Goal: Task Accomplishment & Management: Manage account settings

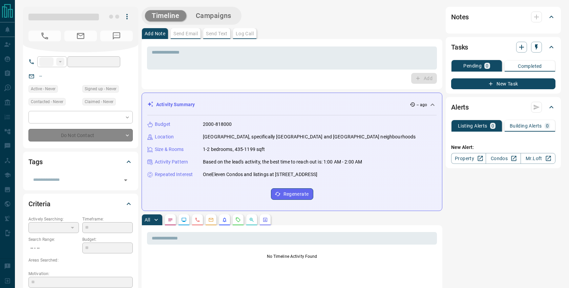
type input "***"
type input "**********"
type input "**"
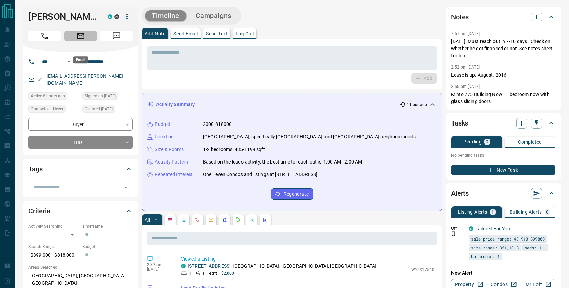
click at [82, 40] on icon "Email" at bounding box center [80, 35] width 9 height 9
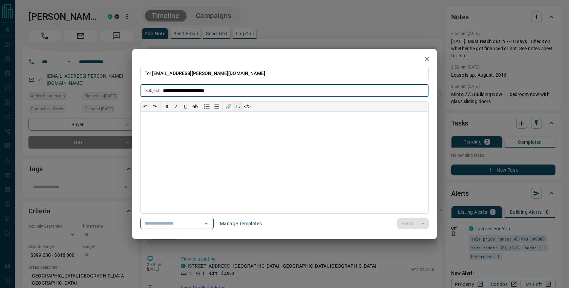
type input "**********"
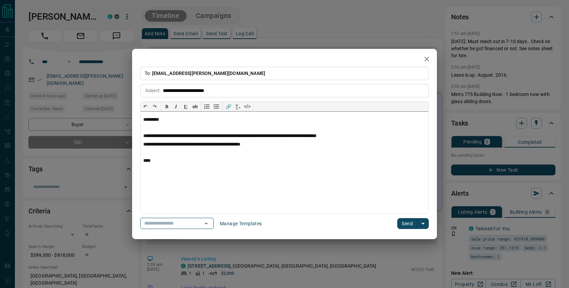
click at [149, 161] on p "****" at bounding box center [284, 160] width 283 height 5
click at [405, 223] on button "Send" at bounding box center [407, 223] width 20 height 11
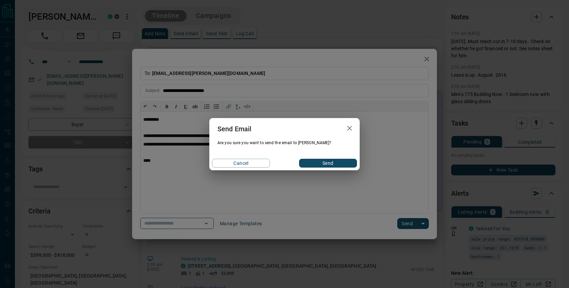
click at [327, 160] on button "Send" at bounding box center [328, 162] width 58 height 9
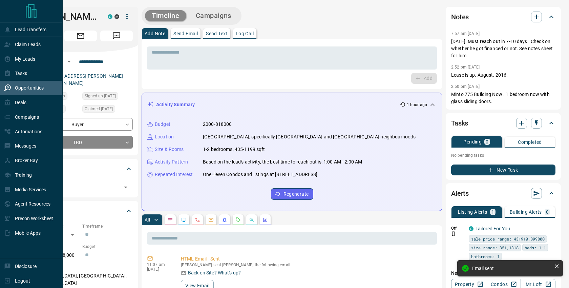
click at [24, 87] on p "Opportunities" at bounding box center [29, 87] width 29 height 5
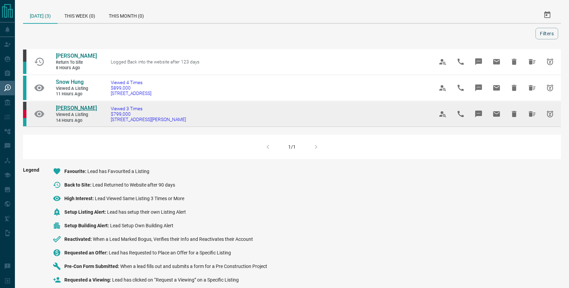
click at [68, 111] on span "[PERSON_NAME]" at bounding box center [76, 108] width 41 height 6
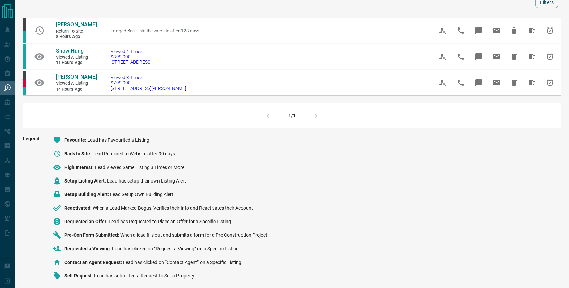
scroll to position [42, 0]
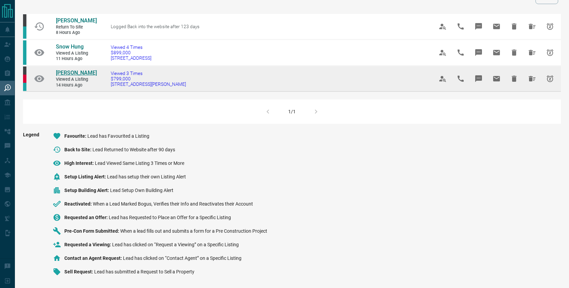
click at [76, 71] on span "[PERSON_NAME]" at bounding box center [76, 72] width 41 height 6
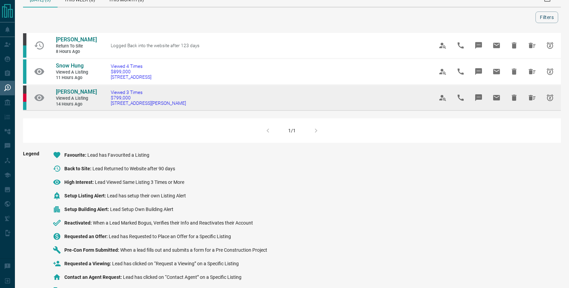
scroll to position [15, 0]
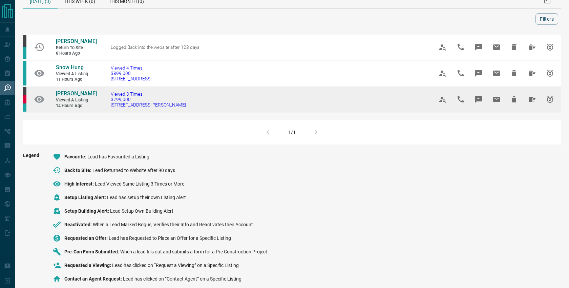
click at [83, 97] on span "[PERSON_NAME]" at bounding box center [76, 93] width 41 height 6
click at [550, 103] on icon "Snooze" at bounding box center [550, 99] width 8 height 8
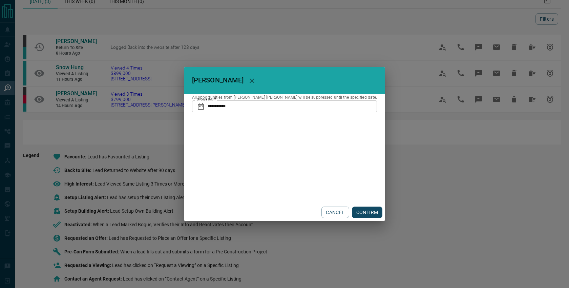
drag, startPoint x: 364, startPoint y: 212, endPoint x: 367, endPoint y: 209, distance: 4.6
click at [364, 211] on button "CONFIRM" at bounding box center [367, 212] width 31 height 12
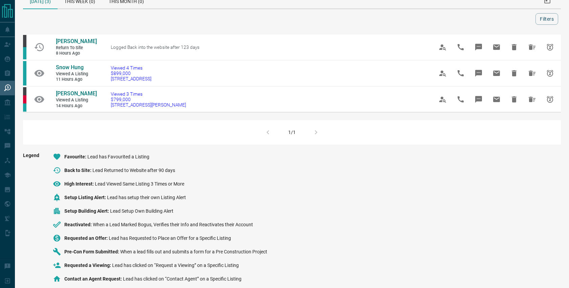
scroll to position [0, 0]
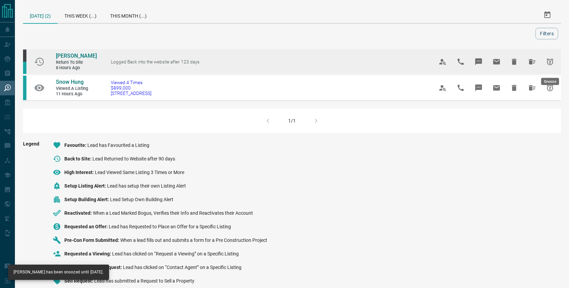
click at [549, 64] on icon "Snooze" at bounding box center [550, 61] width 7 height 7
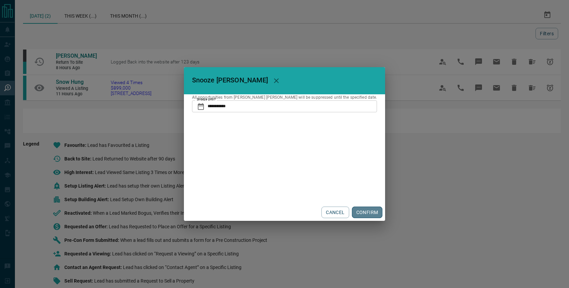
drag, startPoint x: 353, startPoint y: 211, endPoint x: 350, endPoint y: 203, distance: 8.5
click at [354, 210] on button "CONFIRM" at bounding box center [367, 212] width 31 height 12
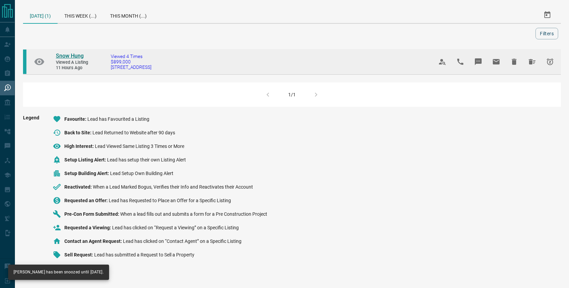
click at [75, 55] on span "Snow Hung" at bounding box center [70, 55] width 28 height 6
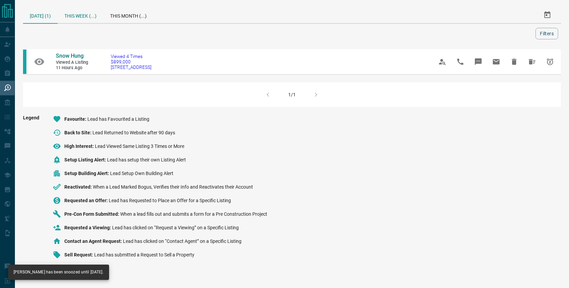
click at [83, 17] on div "This Week (...)" at bounding box center [81, 15] width 46 height 16
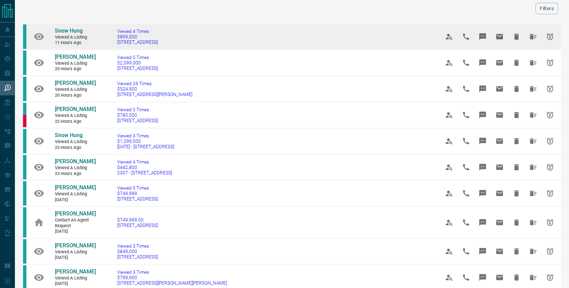
scroll to position [43, 0]
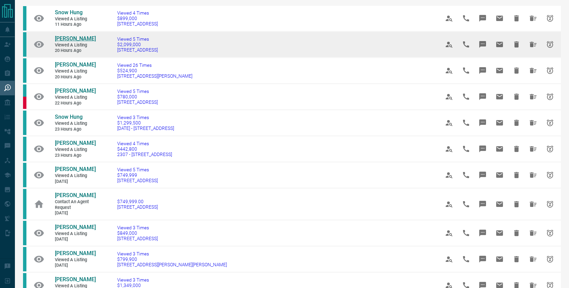
click at [66, 37] on span "[PERSON_NAME]" at bounding box center [75, 38] width 41 height 6
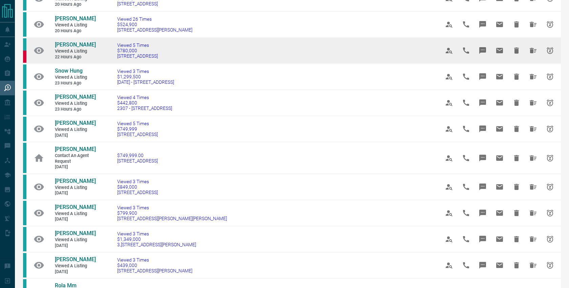
scroll to position [90, 0]
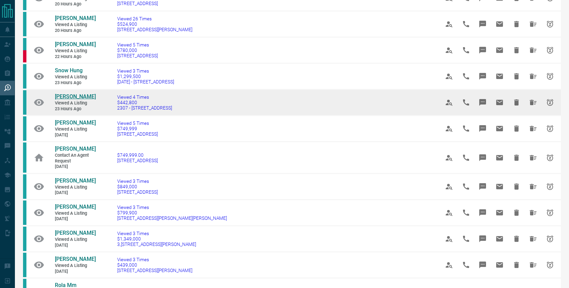
click at [64, 95] on span "[PERSON_NAME]" at bounding box center [75, 96] width 41 height 6
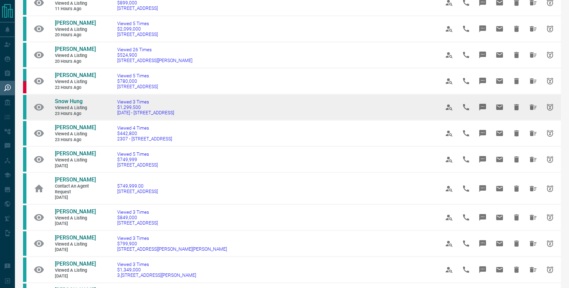
scroll to position [60, 0]
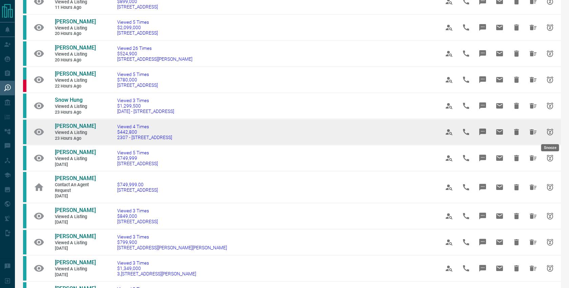
click at [550, 131] on icon "Snooze" at bounding box center [550, 131] width 7 height 7
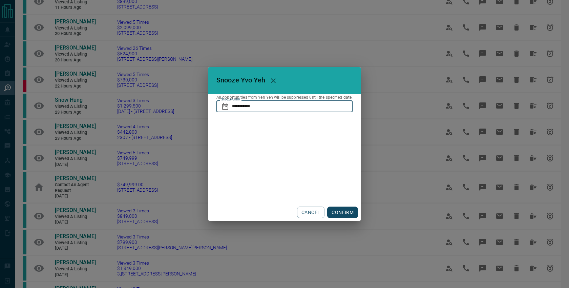
click at [267, 104] on input "**********" at bounding box center [292, 106] width 121 height 12
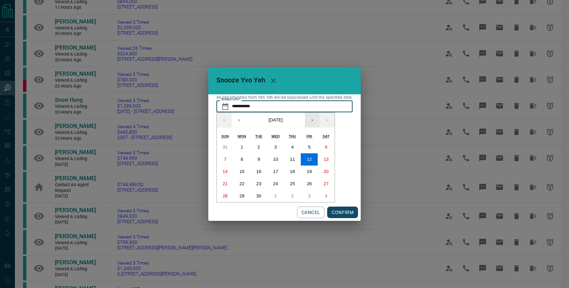
click at [313, 118] on button "›" at bounding box center [312, 119] width 15 height 15
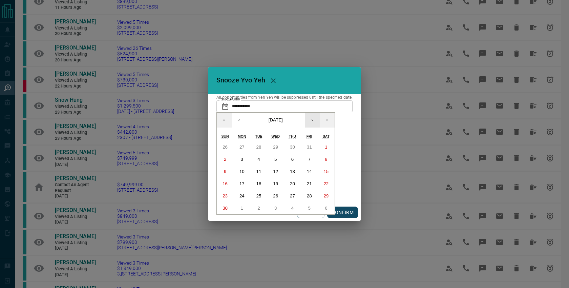
click at [313, 118] on button "›" at bounding box center [312, 119] width 15 height 15
click at [312, 144] on button "2" at bounding box center [309, 147] width 17 height 12
type input "**********"
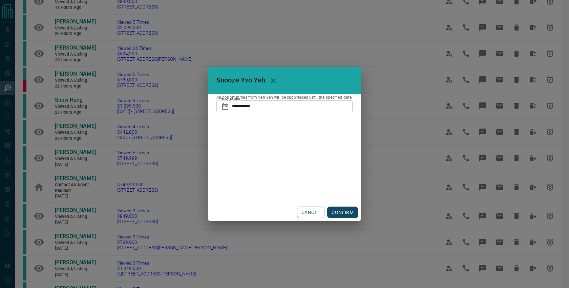
click at [345, 210] on button "CONFIRM" at bounding box center [342, 212] width 31 height 12
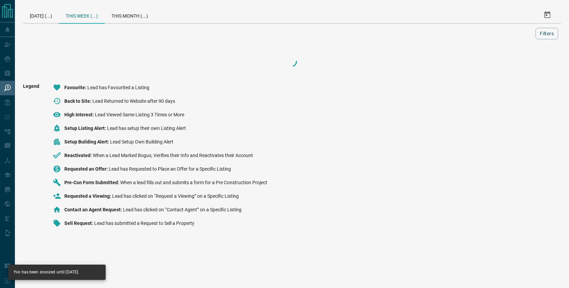
scroll to position [0, 0]
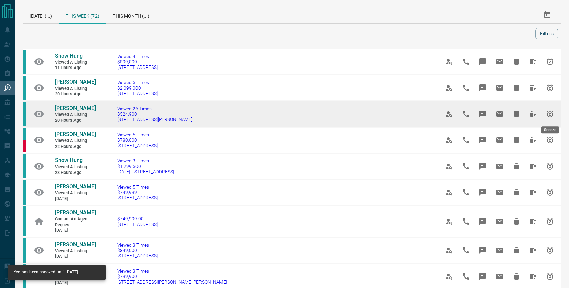
click at [550, 113] on icon "Snooze" at bounding box center [550, 113] width 7 height 7
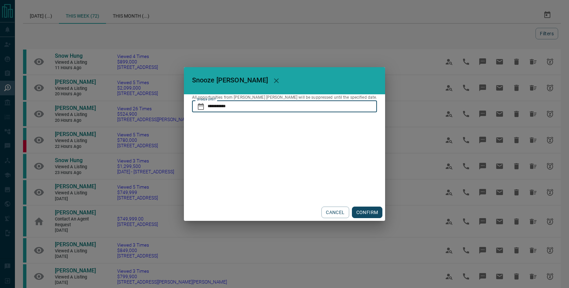
drag, startPoint x: 243, startPoint y: 101, endPoint x: 245, endPoint y: 107, distance: 5.7
click at [245, 103] on input "**********" at bounding box center [293, 106] width 170 height 12
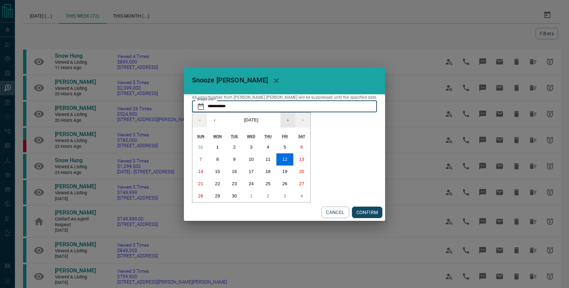
click at [295, 121] on button "›" at bounding box center [287, 119] width 15 height 15
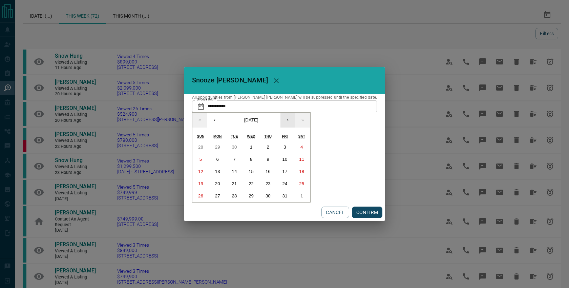
click at [295, 121] on button "›" at bounding box center [287, 119] width 15 height 15
drag, startPoint x: 304, startPoint y: 146, endPoint x: 329, endPoint y: 183, distance: 44.8
click at [286, 146] on abbr "5" at bounding box center [284, 146] width 2 height 5
type input "**********"
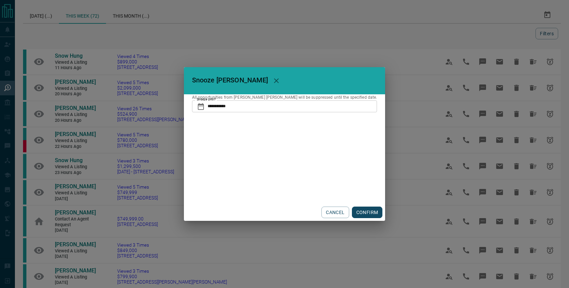
click at [352, 213] on button "CONFIRM" at bounding box center [367, 212] width 31 height 12
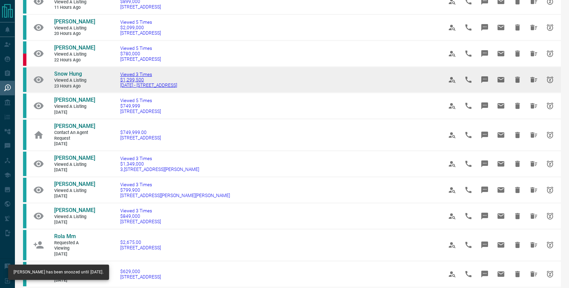
scroll to position [63, 0]
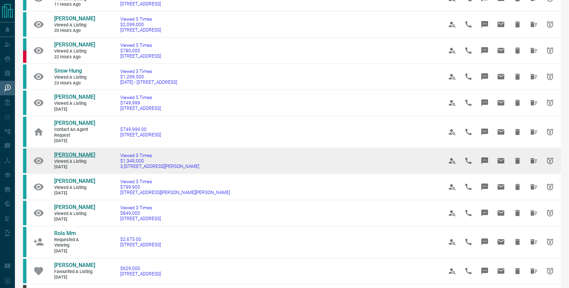
click at [72, 154] on span "[PERSON_NAME]" at bounding box center [74, 154] width 41 height 6
click at [549, 159] on icon "Snooze" at bounding box center [550, 160] width 8 height 8
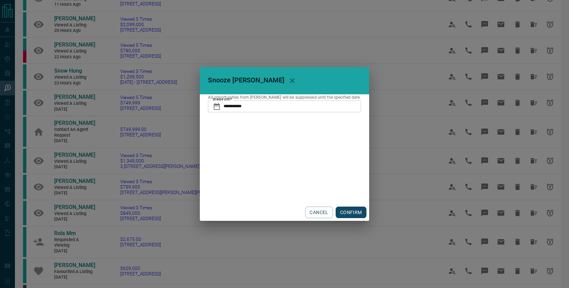
click at [341, 213] on button "CONFIRM" at bounding box center [351, 212] width 31 height 12
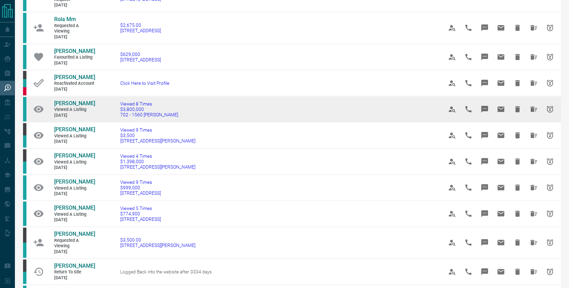
scroll to position [208, 0]
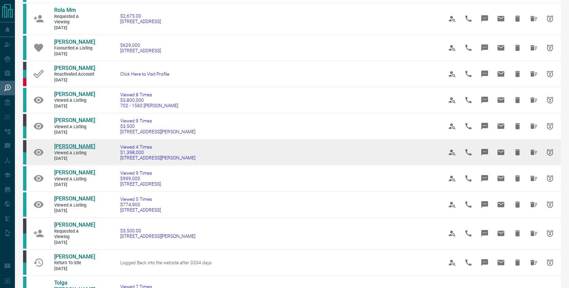
click at [82, 144] on span "[PERSON_NAME]" at bounding box center [74, 146] width 41 height 6
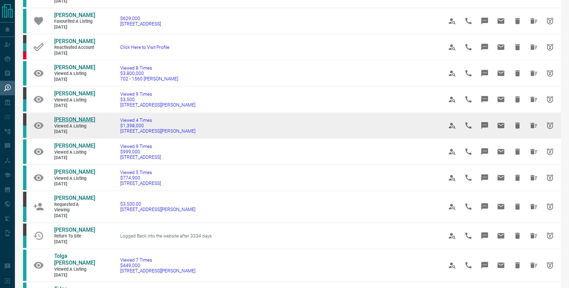
scroll to position [235, 0]
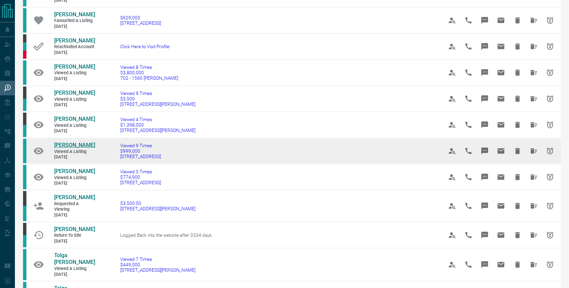
click at [65, 145] on span "[PERSON_NAME]" at bounding box center [74, 145] width 41 height 6
